Goal: Task Accomplishment & Management: Manage account settings

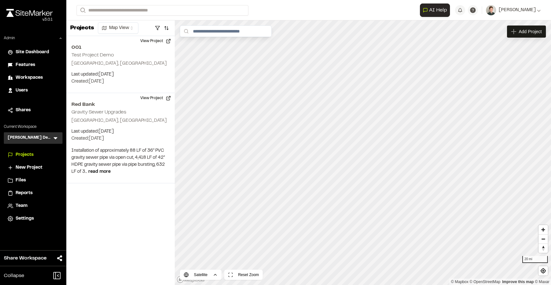
click at [58, 136] on icon at bounding box center [55, 138] width 6 height 6
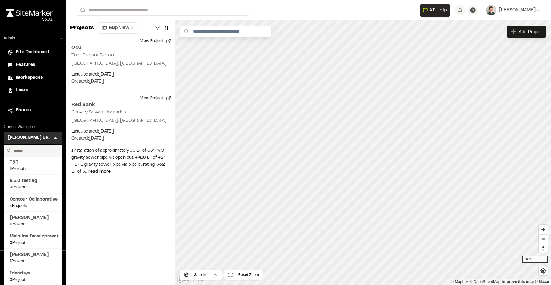
click at [28, 150] on input "text" at bounding box center [35, 150] width 48 height 11
type input "**********"
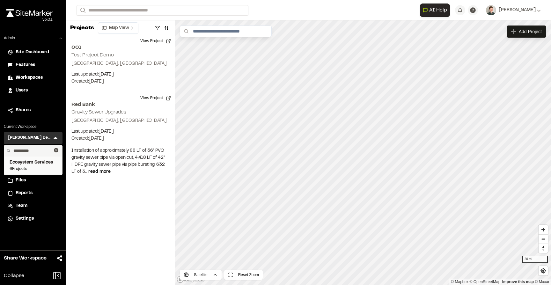
click at [28, 161] on span "Ecosystem Services" at bounding box center [33, 162] width 47 height 7
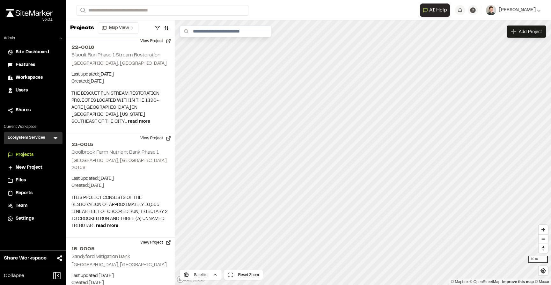
click at [26, 80] on span "Workspaces" at bounding box center [29, 77] width 27 height 7
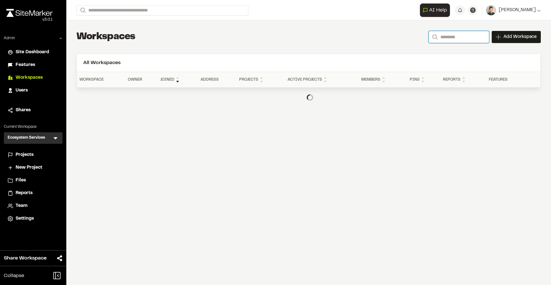
click at [436, 37] on input "Search" at bounding box center [459, 37] width 61 height 12
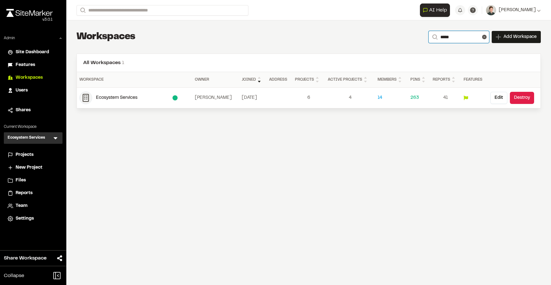
type input "*****"
click at [116, 100] on div "Ecosystem Services" at bounding box center [134, 97] width 77 height 7
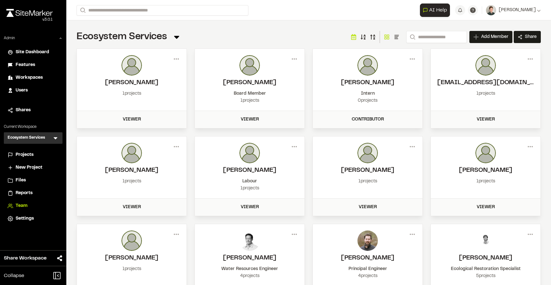
click at [24, 216] on span "Settings" at bounding box center [25, 218] width 18 height 7
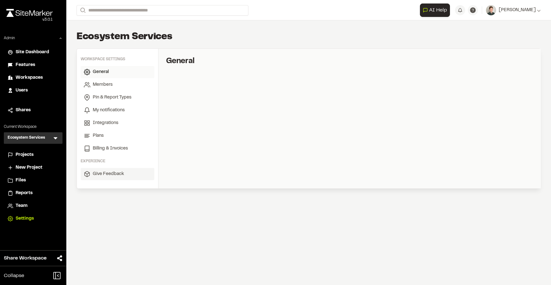
select select "*"
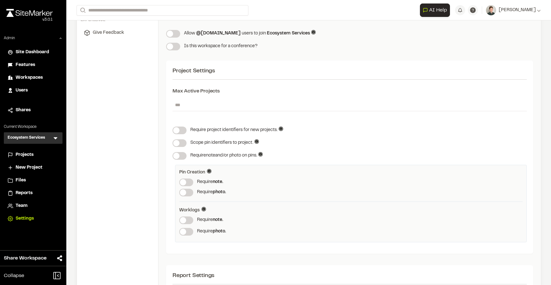
scroll to position [135, 0]
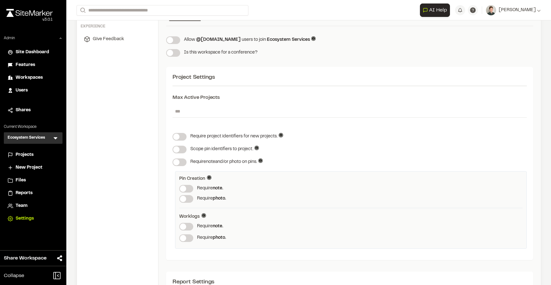
click at [186, 112] on input "*" at bounding box center [350, 111] width 354 height 12
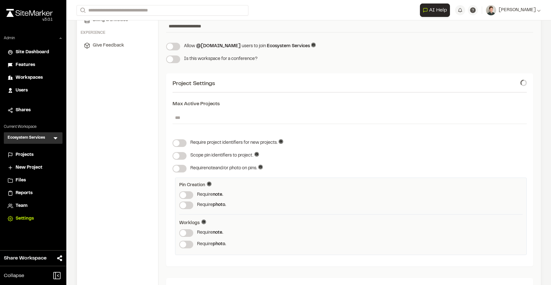
type input "*"
click at [258, 85] on div "Project Settings" at bounding box center [350, 84] width 354 height 9
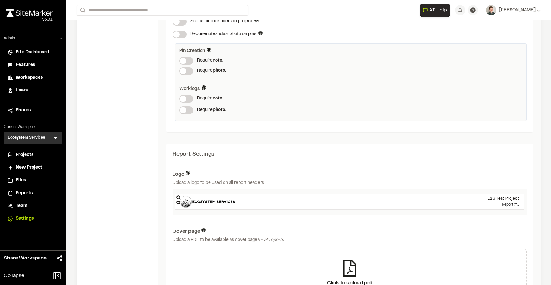
scroll to position [0, 0]
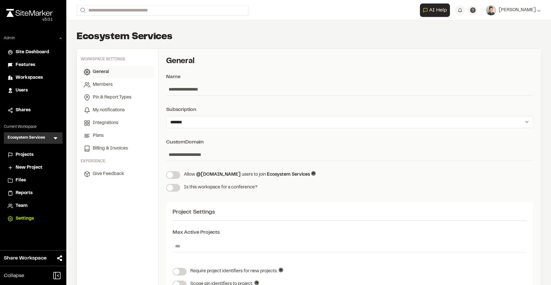
click at [20, 155] on span "Projects" at bounding box center [25, 155] width 18 height 7
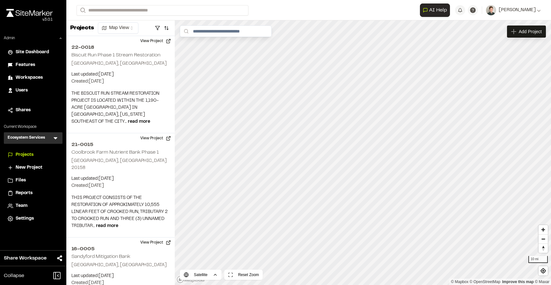
click at [26, 217] on span "Settings" at bounding box center [25, 218] width 18 height 7
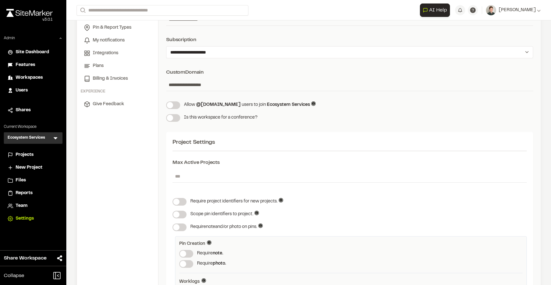
scroll to position [78, 0]
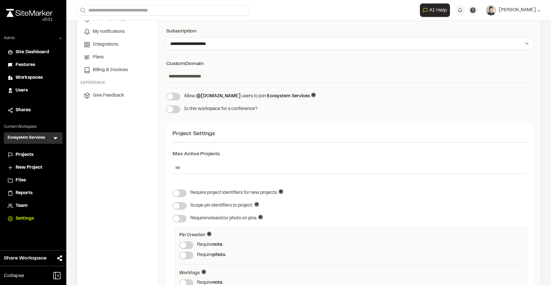
click at [29, 155] on span "Projects" at bounding box center [25, 155] width 18 height 7
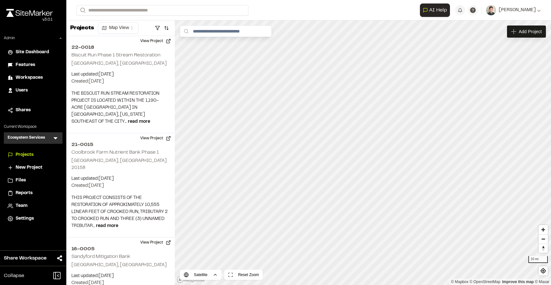
click at [18, 218] on span "Settings" at bounding box center [25, 218] width 18 height 7
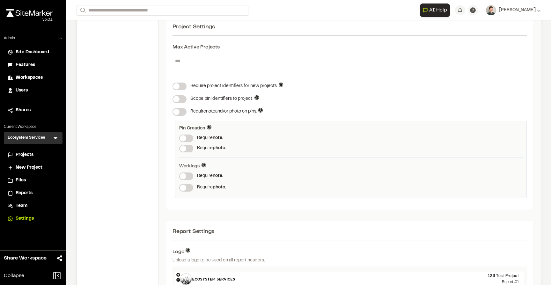
scroll to position [153, 0]
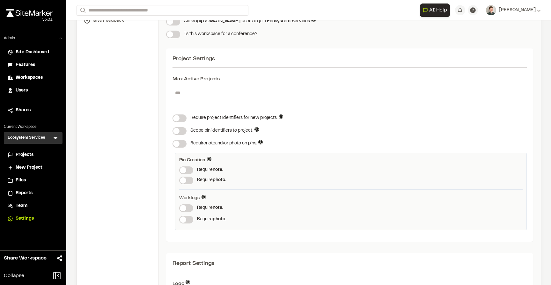
click at [186, 92] on input "*" at bounding box center [350, 93] width 354 height 12
type input "*"
click at [26, 157] on span "Projects" at bounding box center [25, 155] width 18 height 7
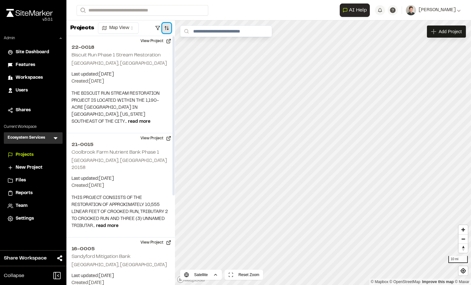
click at [167, 26] on button "button" at bounding box center [166, 28] width 9 height 10
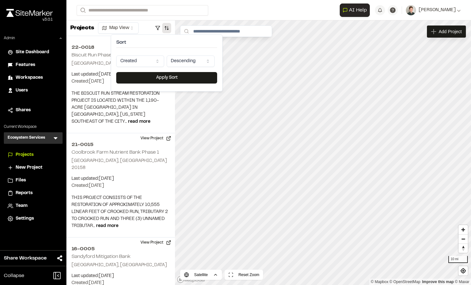
click at [150, 61] on html "Close sidebar v 3.0.1 Admin Site Dashboard Features Workspaces Users Shares Cur…" at bounding box center [235, 142] width 471 height 285
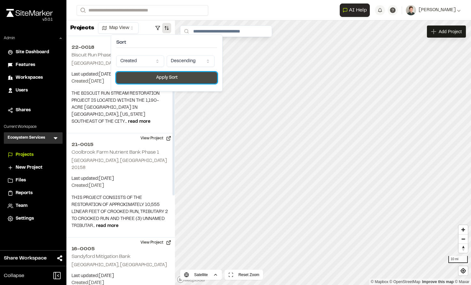
click at [157, 77] on button "Apply Sort" at bounding box center [166, 77] width 101 height 11
